Goal: Task Accomplishment & Management: Use online tool/utility

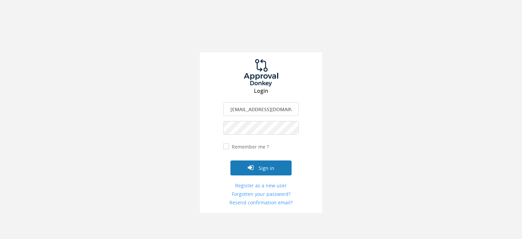
click at [264, 168] on button "Sign in" at bounding box center [260, 167] width 61 height 15
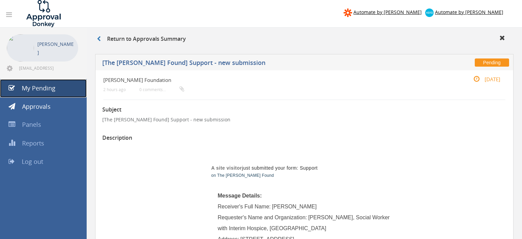
click at [39, 90] on span "My Pending" at bounding box center [39, 88] width 34 height 8
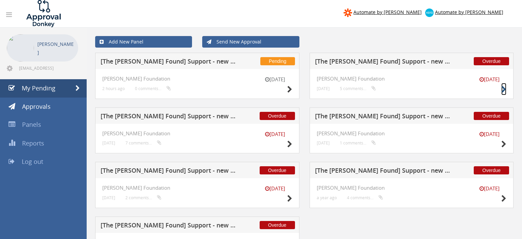
click at [504, 89] on icon at bounding box center [503, 89] width 5 height 7
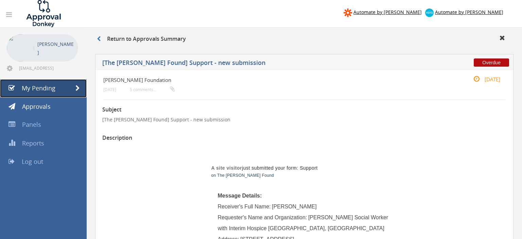
click at [38, 90] on span "My Pending" at bounding box center [39, 88] width 34 height 8
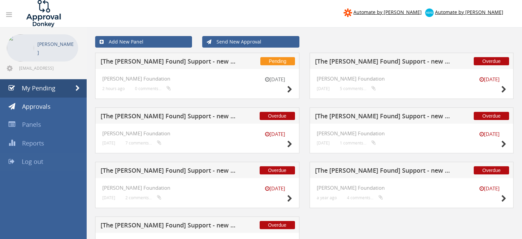
click at [37, 162] on span "Log out" at bounding box center [32, 161] width 21 height 8
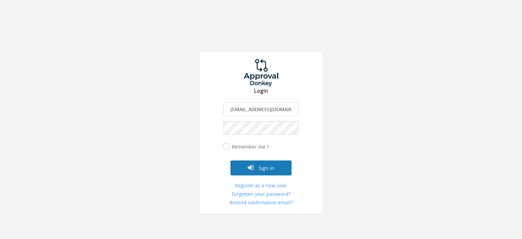
click at [266, 169] on button "Sign in" at bounding box center [260, 167] width 61 height 15
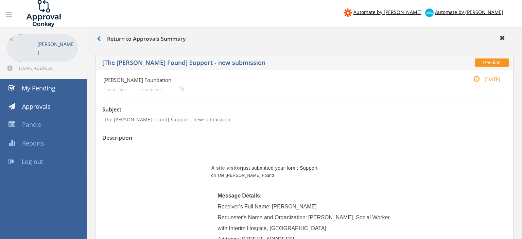
click at [37, 162] on span "Log out" at bounding box center [32, 161] width 21 height 8
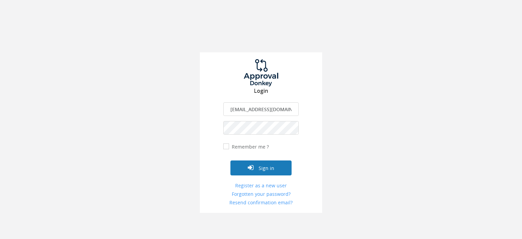
click at [263, 169] on button "Sign in" at bounding box center [260, 167] width 61 height 15
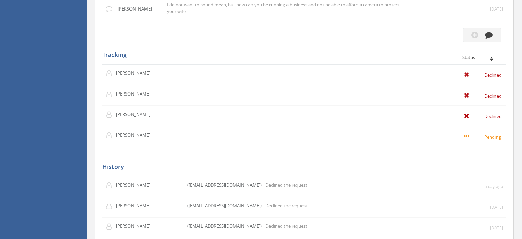
scroll to position [610, 0]
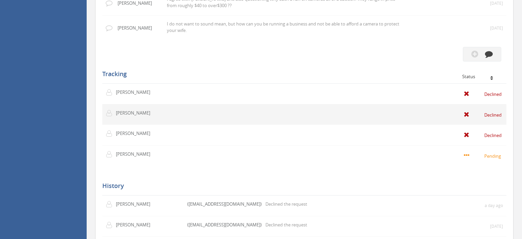
click at [391, 125] on td "Declined" at bounding box center [367, 114] width 278 height 21
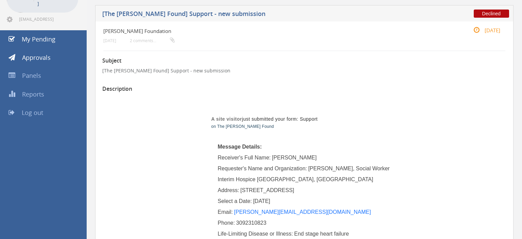
scroll to position [0, 0]
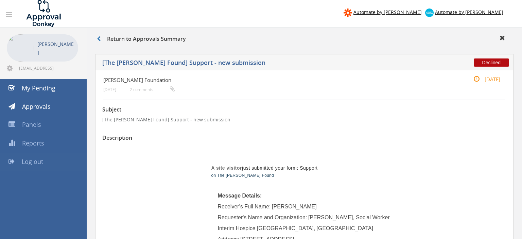
click at [36, 162] on span "Log out" at bounding box center [32, 161] width 21 height 8
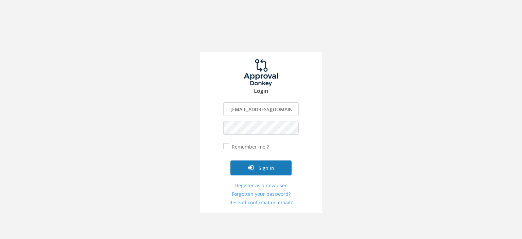
click at [268, 169] on button "Sign in" at bounding box center [260, 167] width 61 height 15
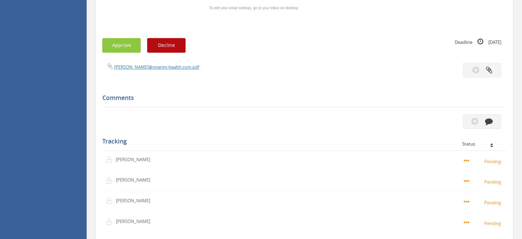
scroll to position [502, 0]
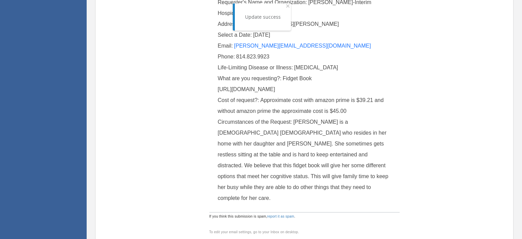
scroll to position [36, 0]
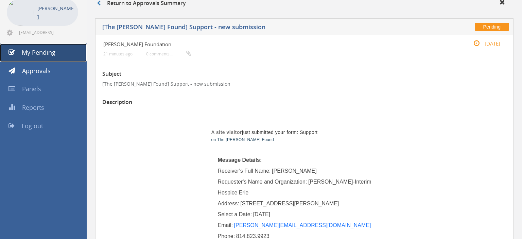
click at [35, 54] on span "My Pending" at bounding box center [39, 52] width 34 height 8
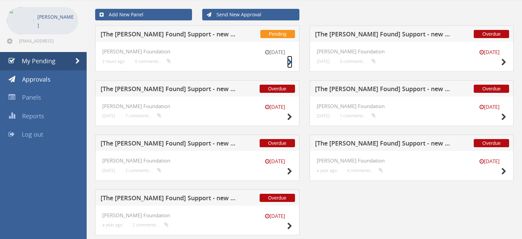
click at [290, 61] on icon at bounding box center [289, 62] width 5 height 7
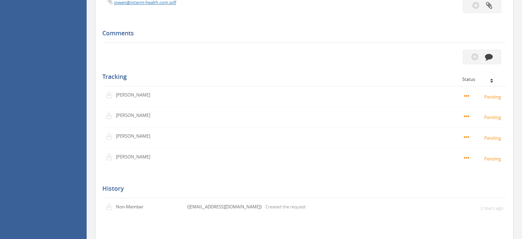
scroll to position [498, 0]
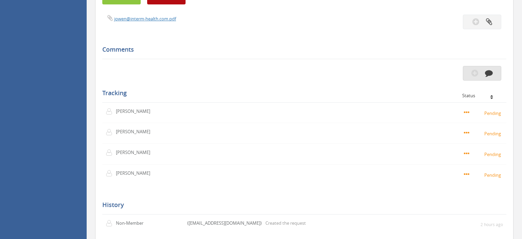
click at [490, 77] on icon "button" at bounding box center [489, 73] width 8 height 8
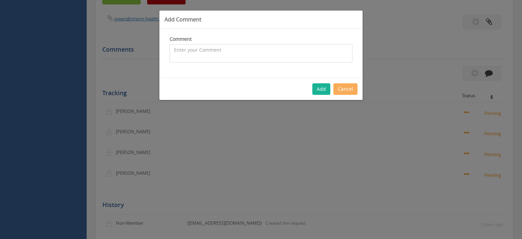
click at [178, 50] on textarea at bounding box center [260, 53] width 183 height 18
type textarea "This same request was declined on August 26, 2025, from my point of view, the h…"
click at [322, 89] on button "Add" at bounding box center [321, 89] width 18 height 12
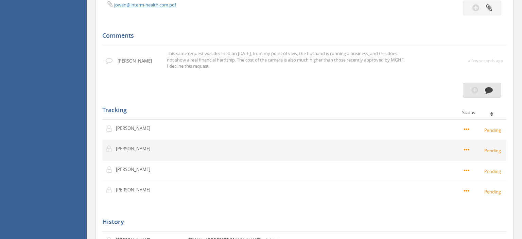
scroll to position [498, 0]
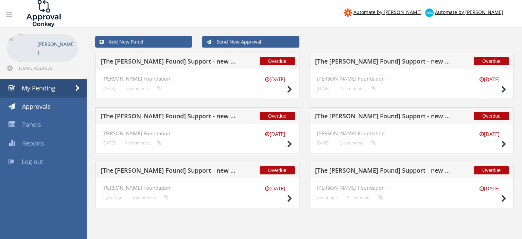
click at [28, 161] on span "Log out" at bounding box center [32, 161] width 21 height 8
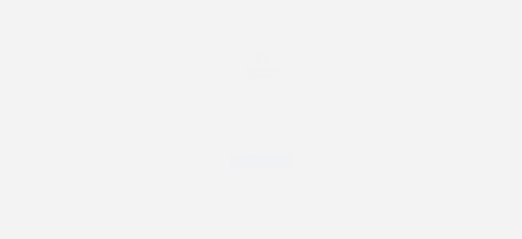
click at [272, 166] on button "Sign in" at bounding box center [260, 167] width 61 height 15
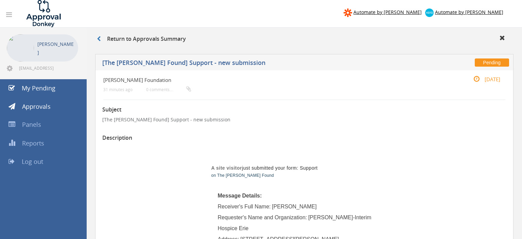
click at [36, 162] on span "Log out" at bounding box center [32, 161] width 21 height 8
